Goal: Navigation & Orientation: Find specific page/section

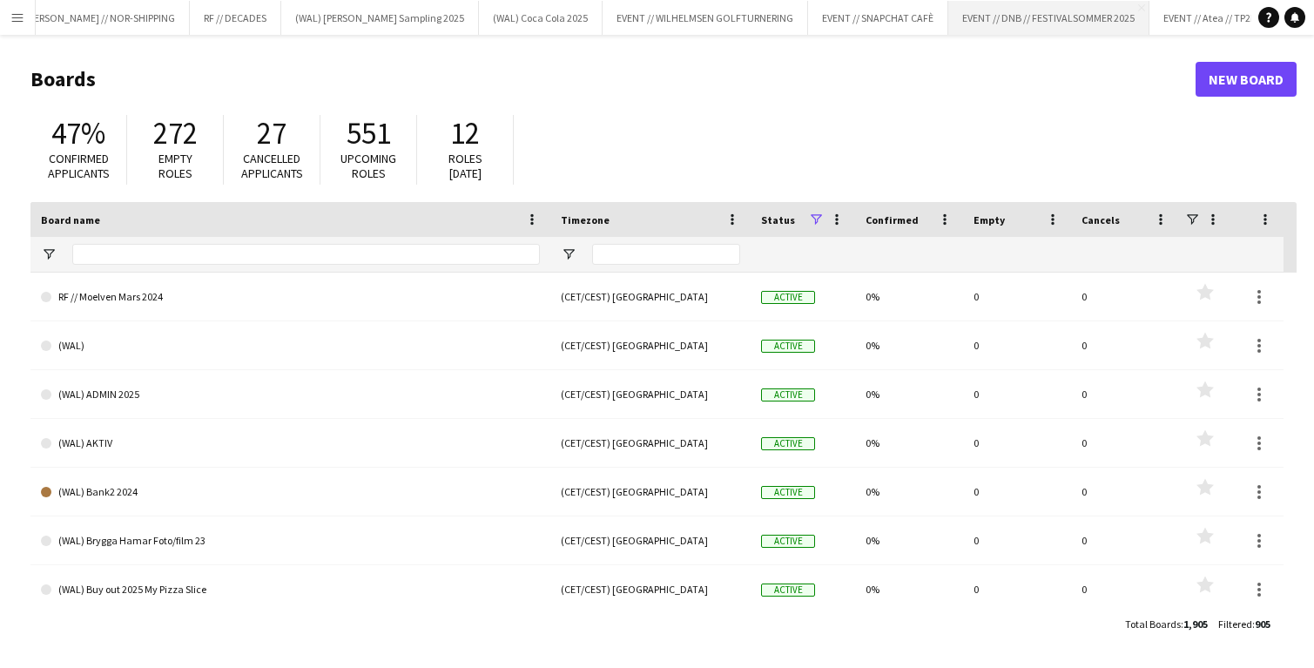
scroll to position [0, 66]
click at [1147, 24] on button "EVENT // Atea // TP2B Close" at bounding box center [1208, 18] width 122 height 34
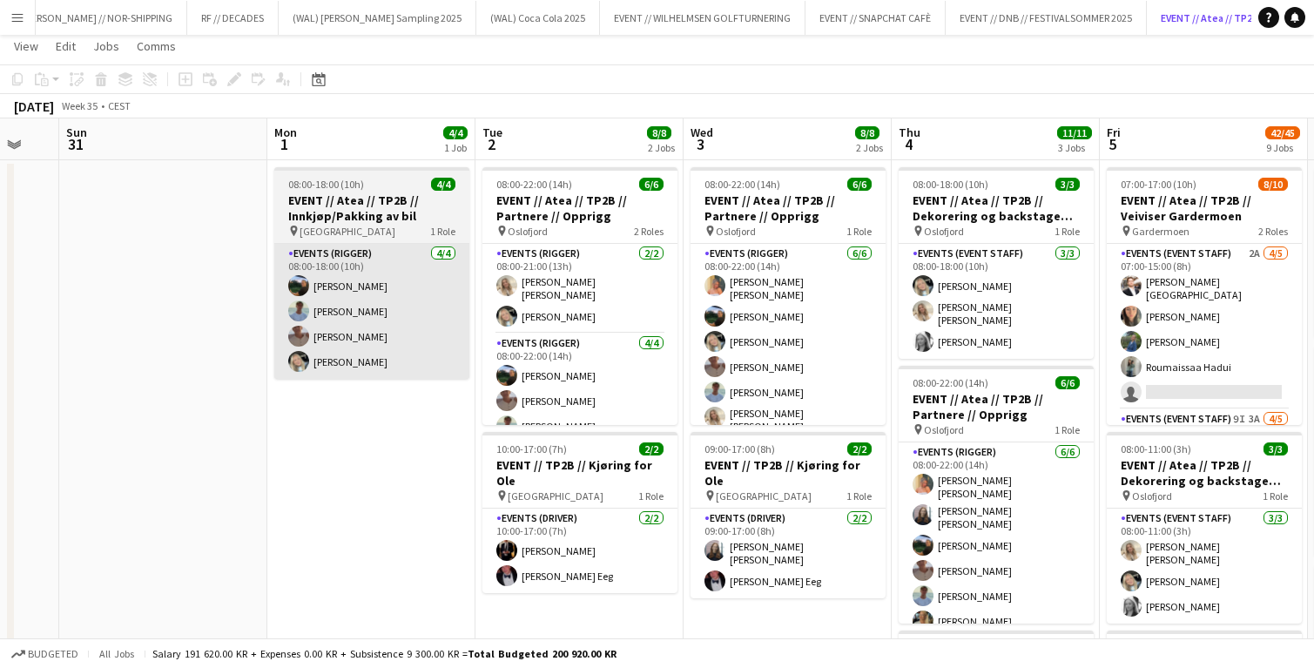
scroll to position [37, 0]
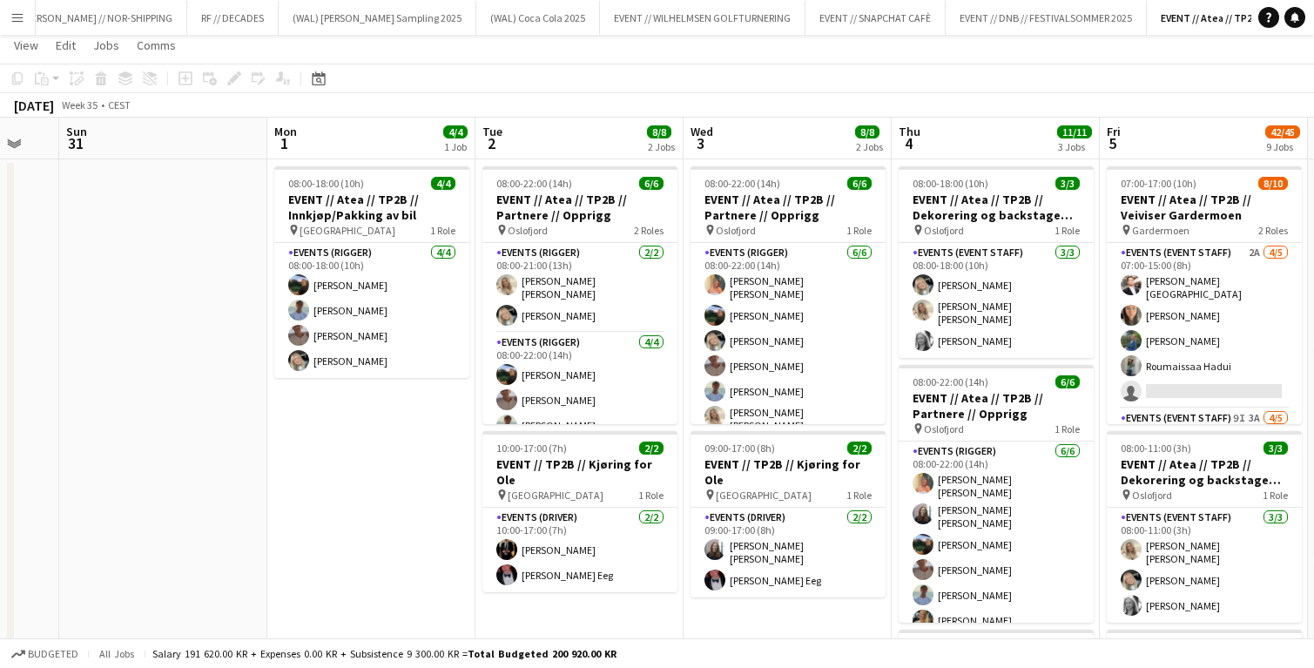
click at [514, 71] on app-toolbar "Copy Paste Paste Command V Paste with crew Command Shift V Paste linked Job [GE…" at bounding box center [657, 79] width 1314 height 30
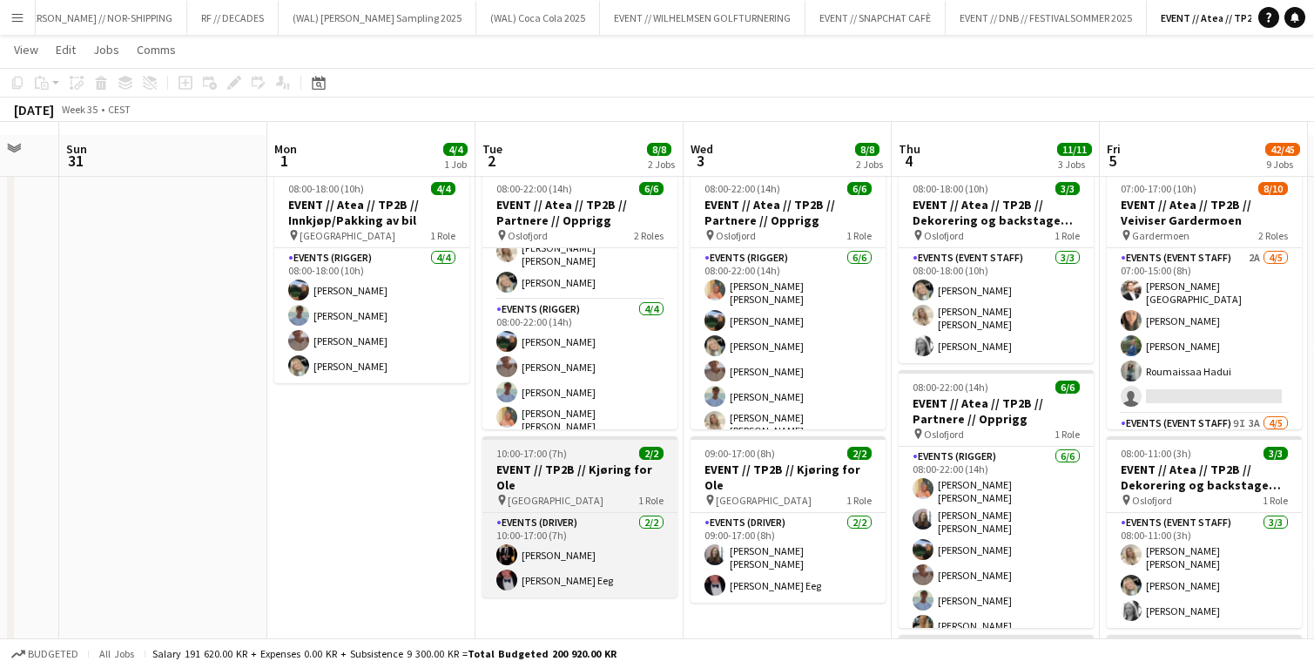
scroll to position [17, 0]
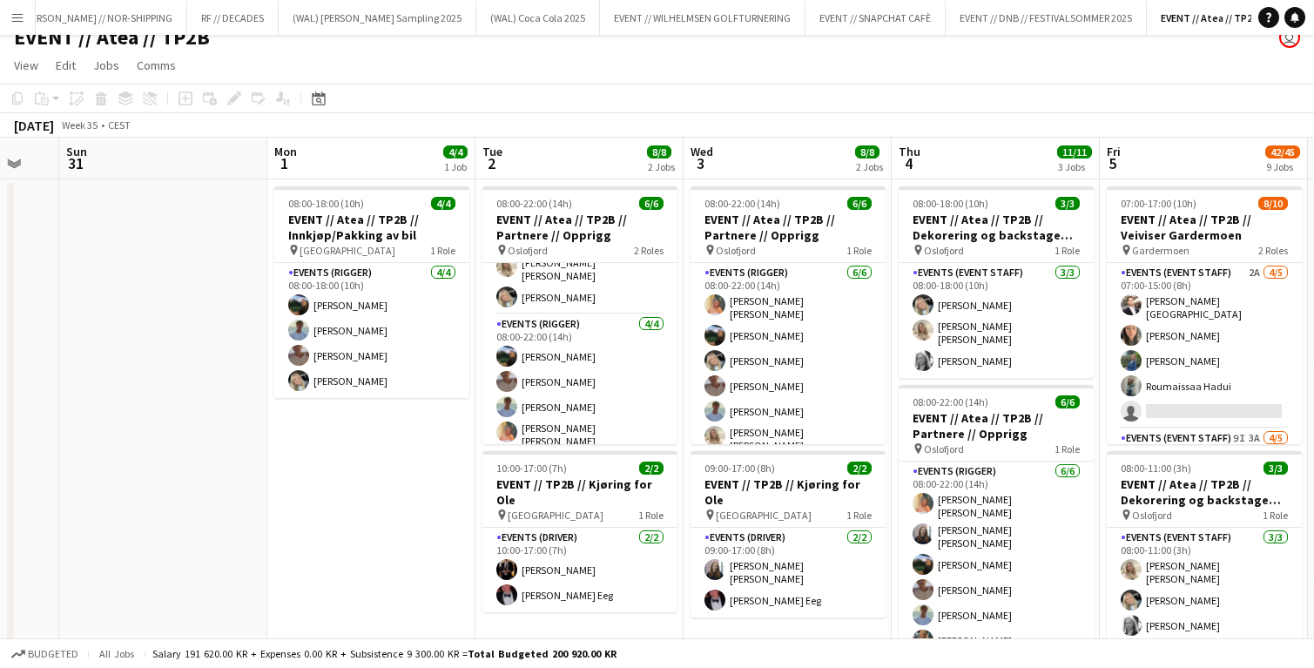
click at [737, 79] on app-page-menu "View Day view expanded Day view collapsed Month view Date picker Jump to [DATE]…" at bounding box center [657, 66] width 1314 height 33
click at [528, 64] on app-page-menu "View Day view expanded Day view collapsed Month view Date picker Jump to [DATE]…" at bounding box center [657, 66] width 1314 height 33
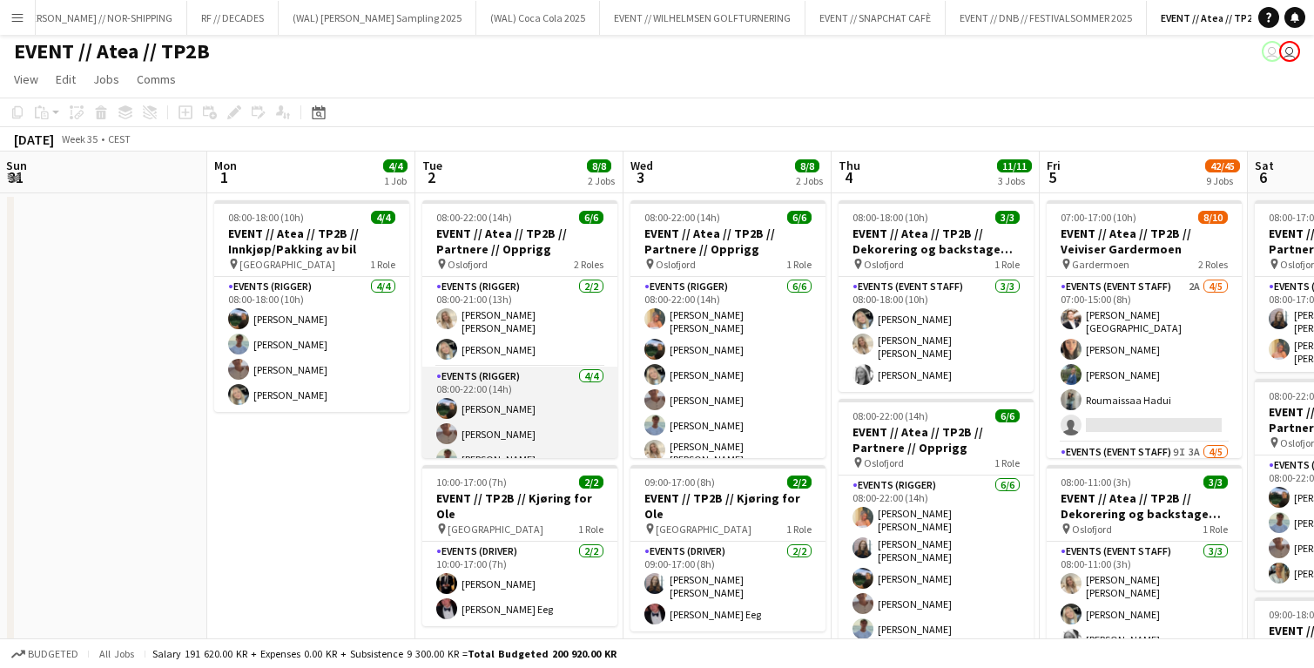
scroll to position [0, 0]
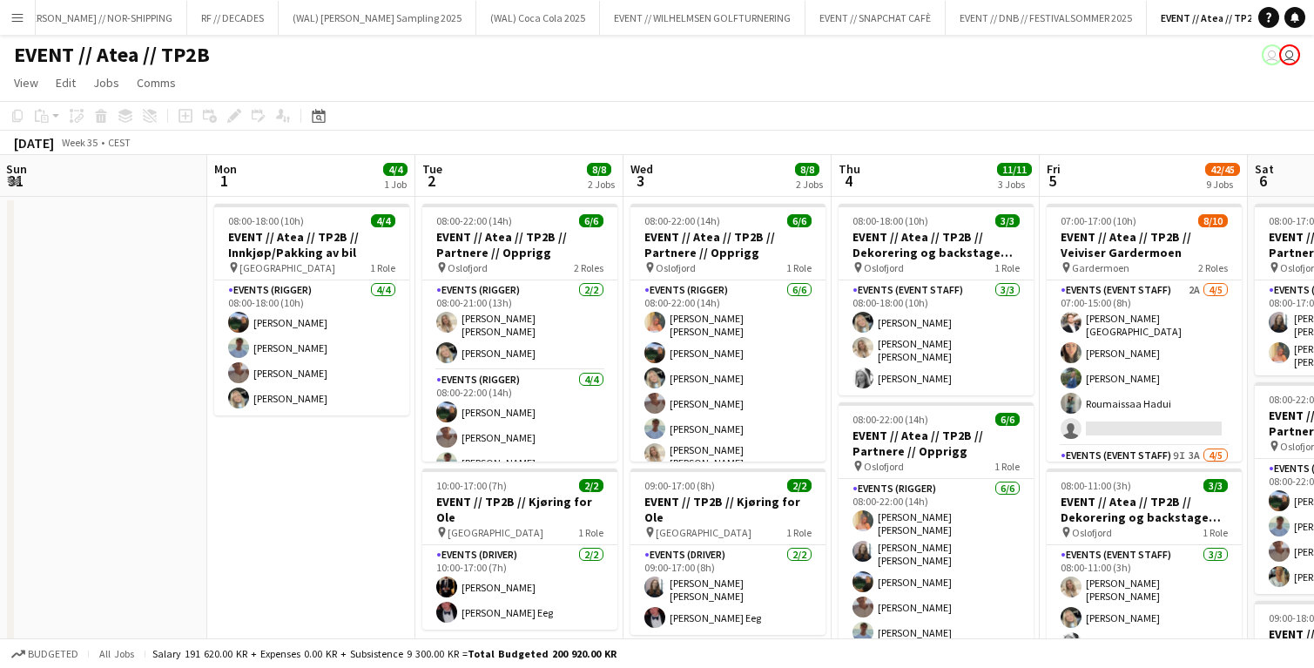
click at [450, 71] on app-page-menu "View Day view expanded Day view collapsed Month view Date picker Jump to [DATE]…" at bounding box center [657, 84] width 1314 height 33
click at [505, 118] on app-toolbar "Copy Paste Paste Command V Paste with crew Command Shift V Paste linked Job [GE…" at bounding box center [657, 116] width 1314 height 30
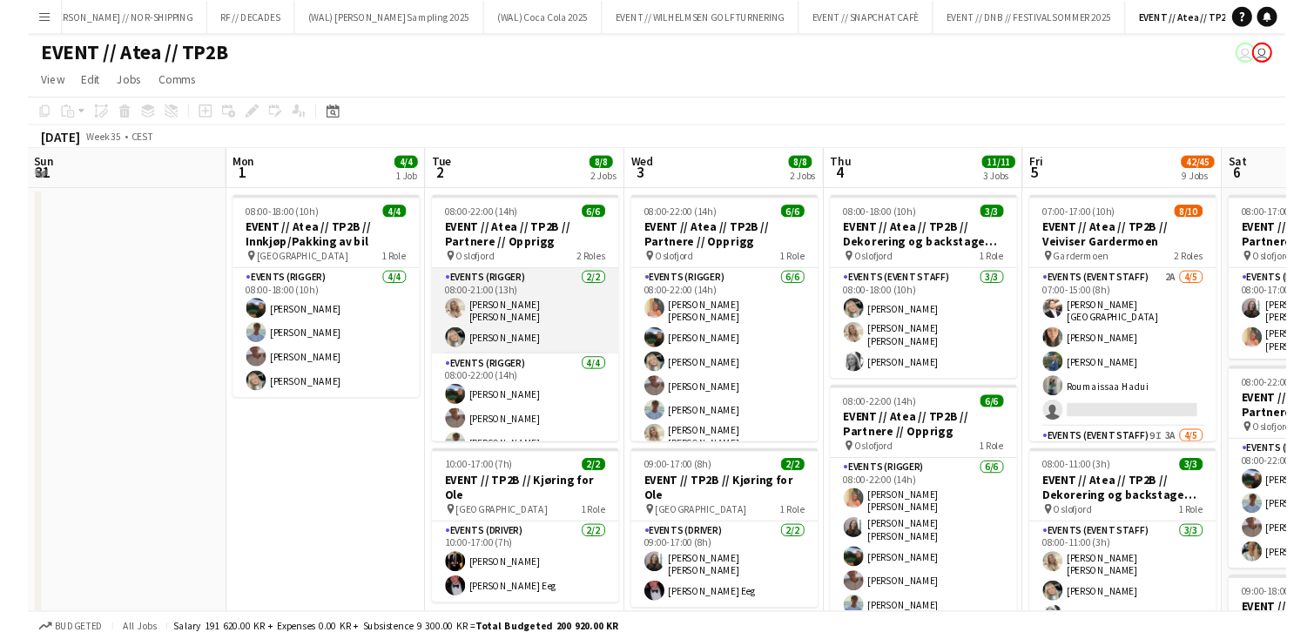
scroll to position [38, 0]
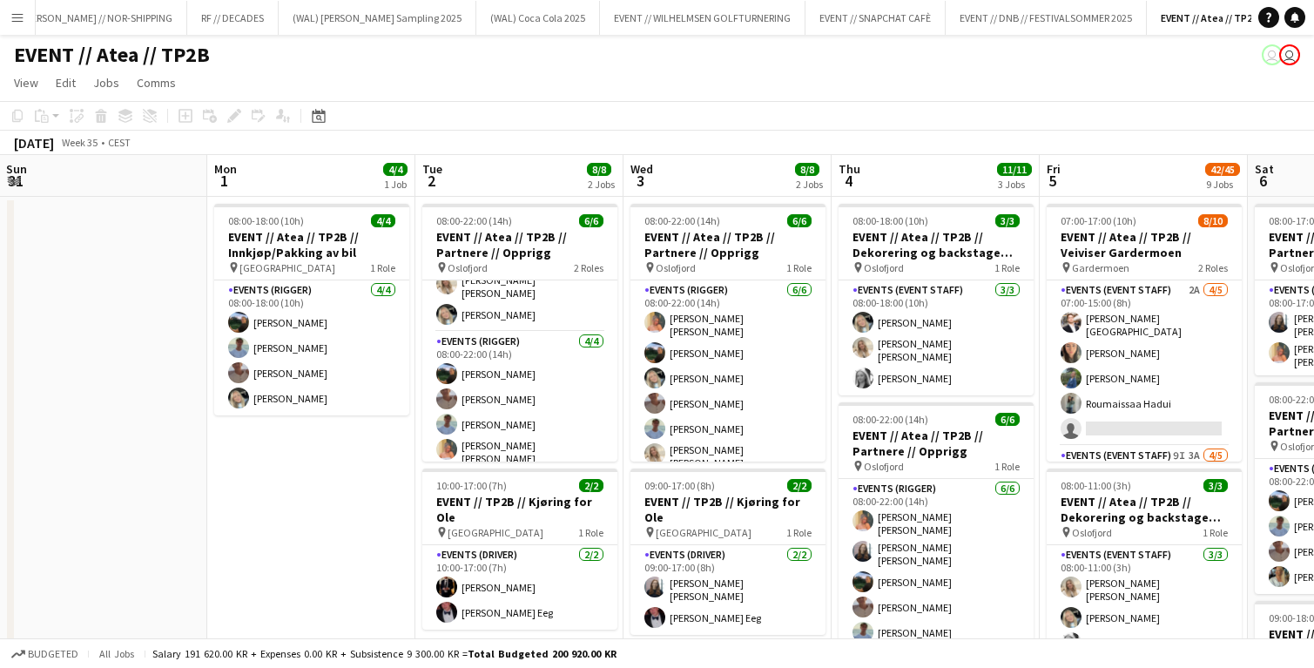
click at [504, 96] on app-page-menu "View Day view expanded Day view collapsed Month view Date picker Jump to [DATE]…" at bounding box center [657, 84] width 1314 height 33
click at [545, 54] on div "EVENT // Atea // TP2B user" at bounding box center [657, 51] width 1314 height 33
